Goal: Task Accomplishment & Management: Complete application form

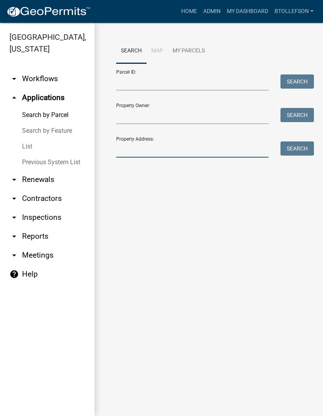
click at [143, 146] on input "Property Address:" at bounding box center [192, 149] width 152 height 16
type input "27725"
click at [291, 146] on button "Search" at bounding box center [296, 148] width 33 height 14
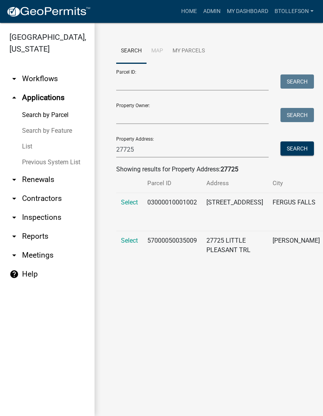
click at [129, 206] on span "Select" at bounding box center [129, 201] width 17 height 7
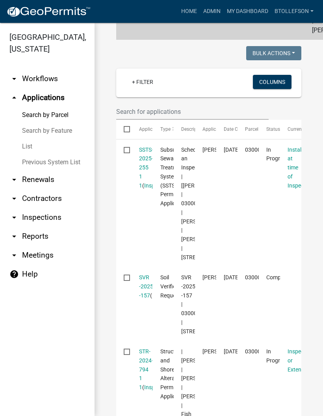
scroll to position [193, 0]
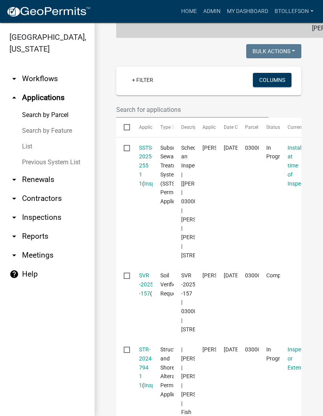
click at [147, 181] on link "SSTS-2025-255 1 1" at bounding box center [146, 165] width 14 height 42
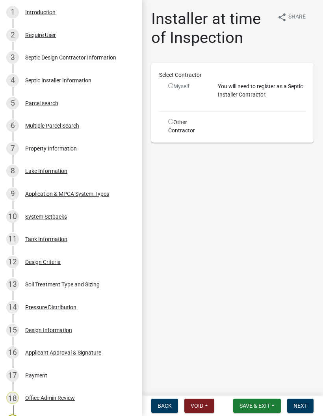
scroll to position [167, 0]
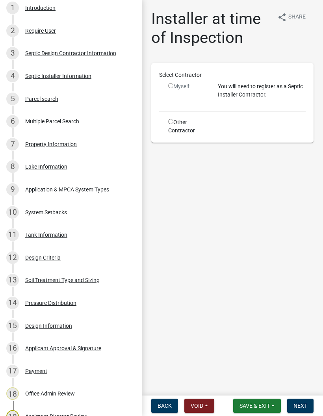
click at [46, 274] on div "13 Soil Treatment Type and Sizing" at bounding box center [67, 280] width 123 height 13
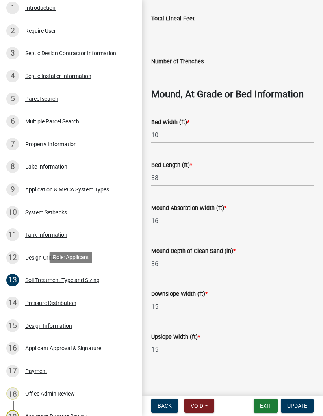
scroll to position [615, 0]
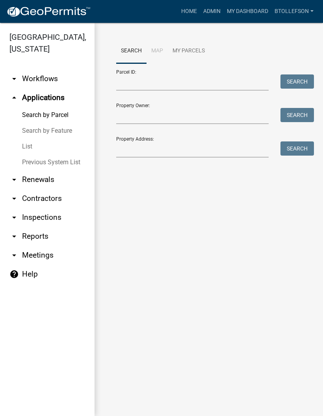
click at [250, 18] on link "My Dashboard" at bounding box center [248, 11] width 48 height 15
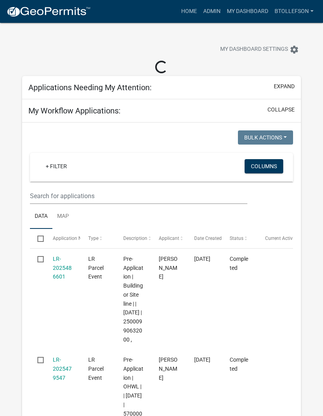
select select "3: 100"
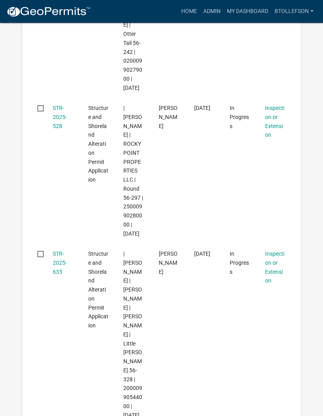
scroll to position [1750, 0]
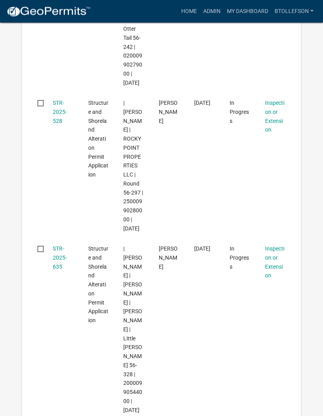
click at [53, 100] on link "STR-2025-528" at bounding box center [60, 112] width 14 height 24
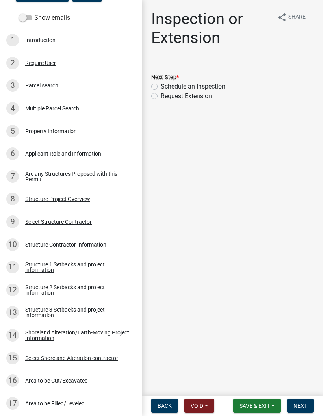
scroll to position [143, 0]
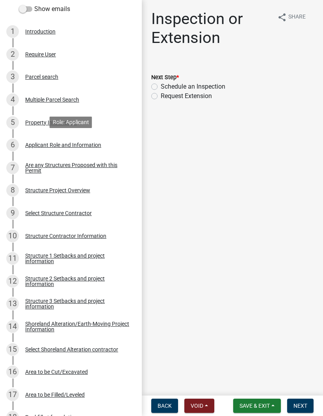
click at [44, 143] on div "Applicant Role and Information" at bounding box center [63, 145] width 76 height 6
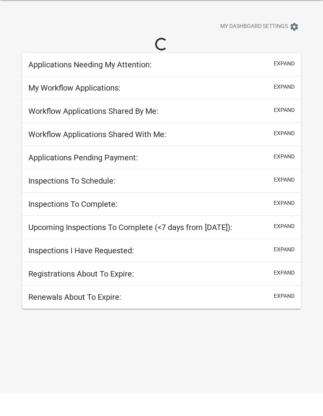
scroll to position [23, 0]
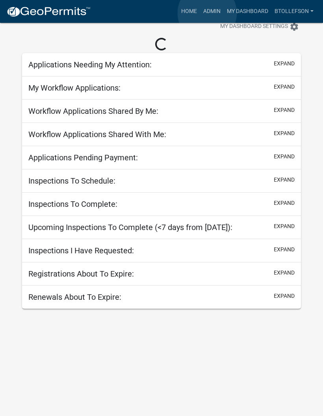
click at [207, 13] on link "Admin" at bounding box center [212, 11] width 24 height 15
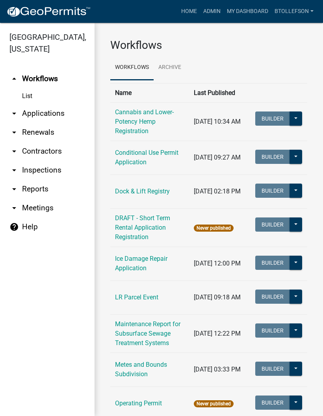
click at [46, 117] on link "arrow_drop_down Applications" at bounding box center [47, 113] width 94 height 19
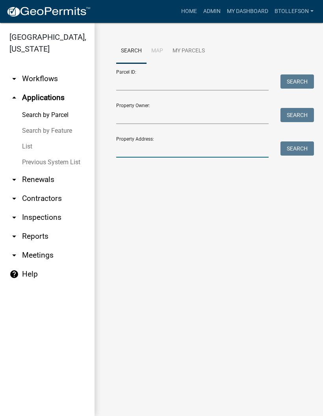
click at [142, 148] on input "Property Address:" at bounding box center [192, 149] width 152 height 16
type input "29366"
click at [296, 146] on button "Search" at bounding box center [296, 148] width 33 height 14
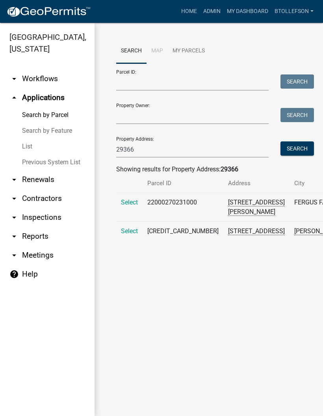
click at [127, 235] on span "Select" at bounding box center [129, 230] width 17 height 7
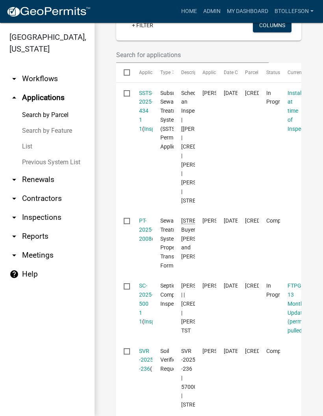
scroll to position [248, 0]
click at [145, 129] on link "SSTS-2025-434 1 1" at bounding box center [146, 111] width 14 height 42
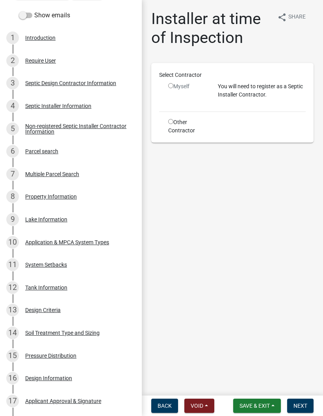
scroll to position [136, 0]
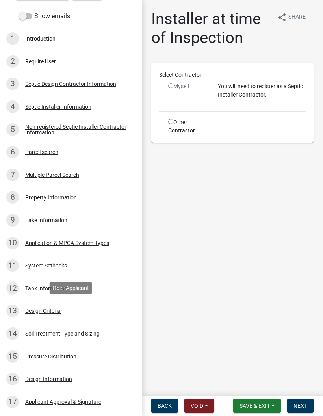
click at [56, 315] on div "13 Design Criteria" at bounding box center [67, 310] width 123 height 13
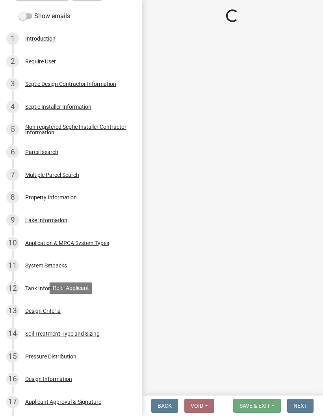
select select "161dc003-2926-44f5-9717-bc9d566eecc1"
select select "3153871a-0646-45c0-8d36-98762e1aaded"
select select "45db2b75-262a-4f3c-9010-aae25997cba1"
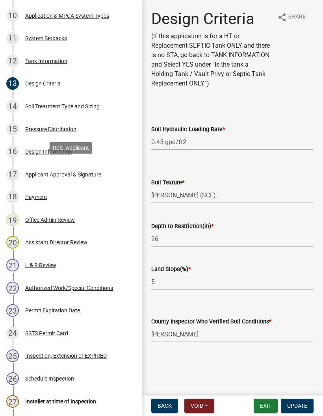
scroll to position [370, 0]
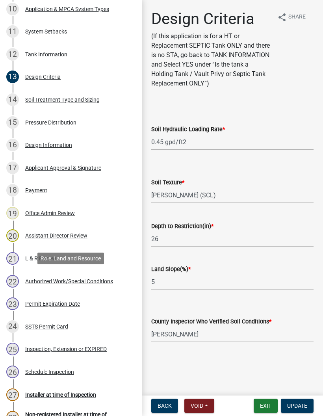
click at [96, 281] on div "Authorized Work/Special Conditions" at bounding box center [69, 281] width 88 height 6
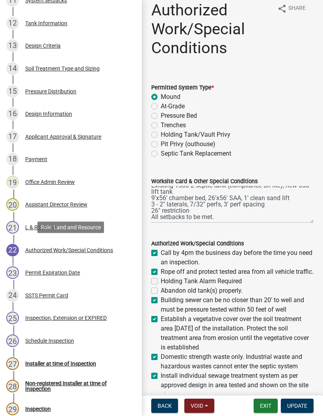
scroll to position [10, 0]
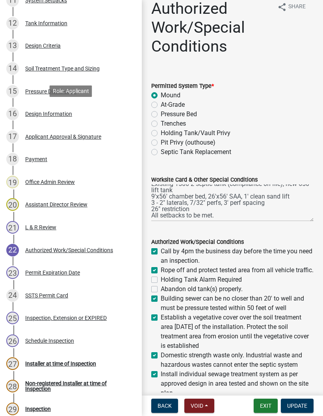
click at [64, 113] on div "Design Information" at bounding box center [48, 114] width 47 height 6
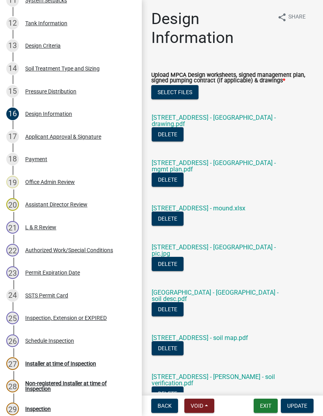
click at [213, 115] on link "[STREET_ADDRESS] - [GEOGRAPHIC_DATA] - drawing.pdf" at bounding box center [214, 121] width 124 height 14
